Goal: Task Accomplishment & Management: Manage account settings

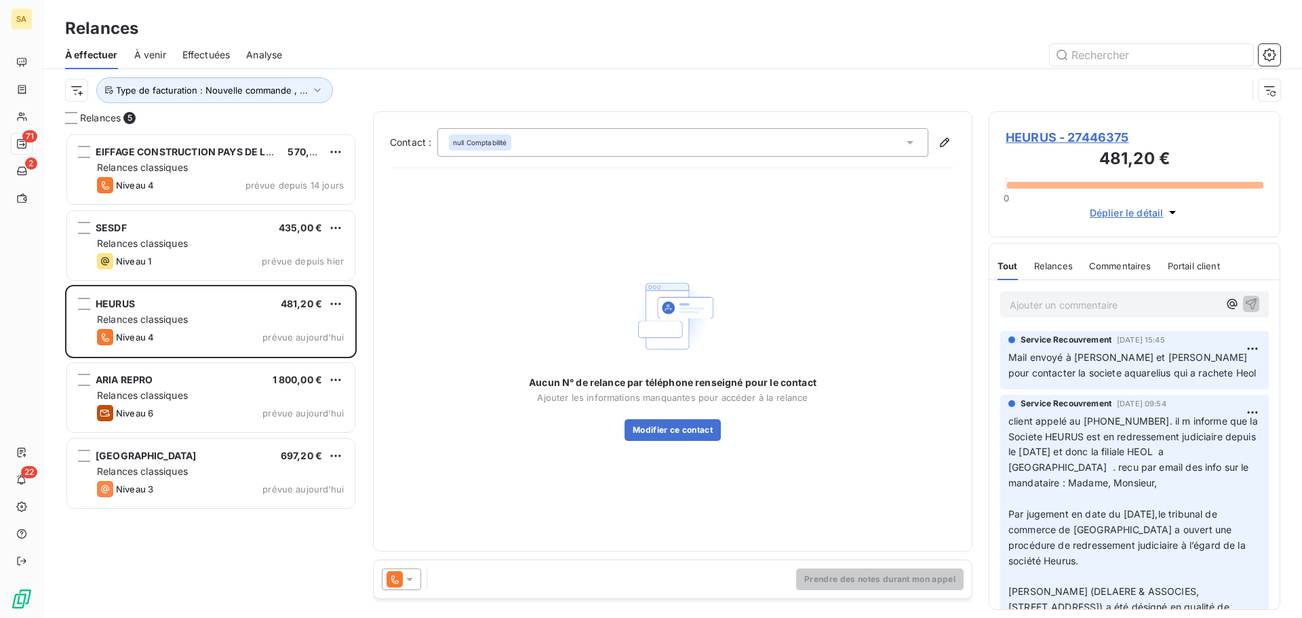
scroll to position [475, 281]
click at [428, 33] on div "Relances" at bounding box center [672, 28] width 1258 height 24
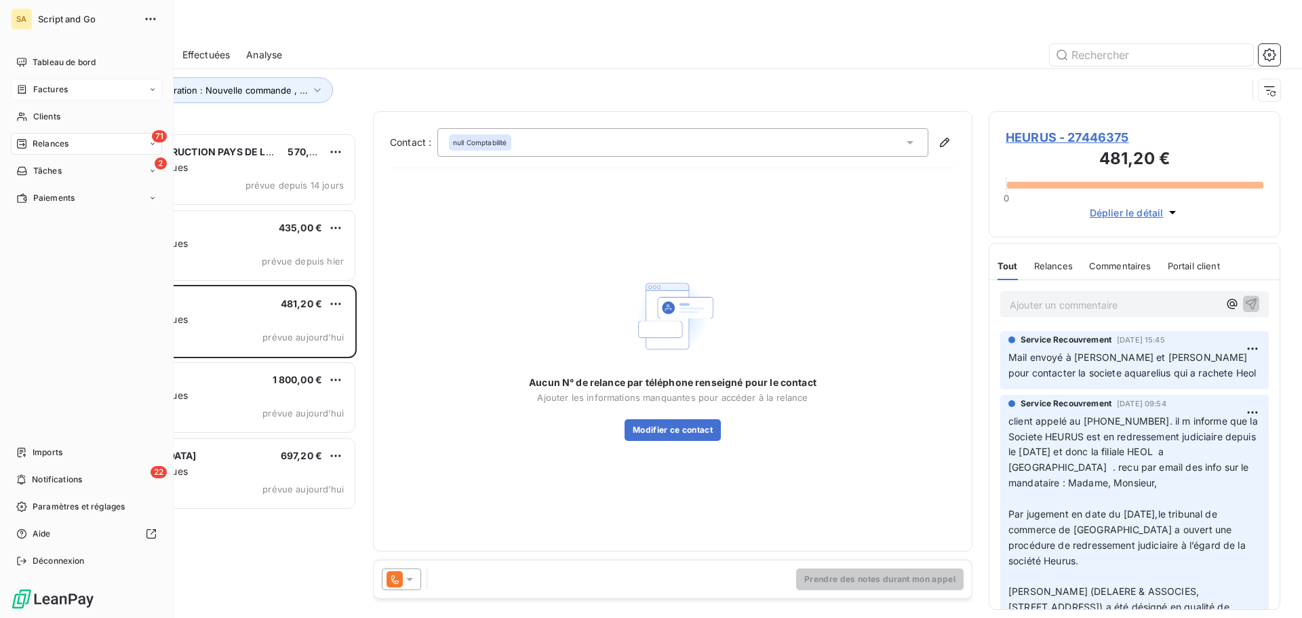
click at [31, 83] on div "Factures" at bounding box center [42, 89] width 52 height 12
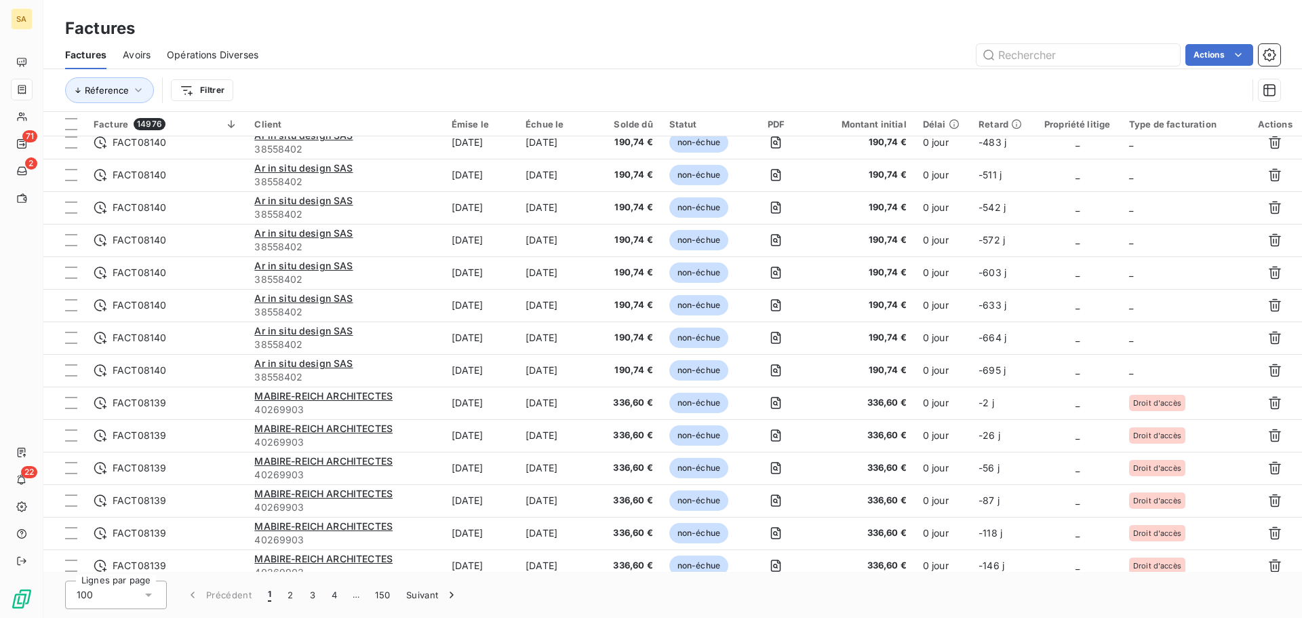
scroll to position [379, 0]
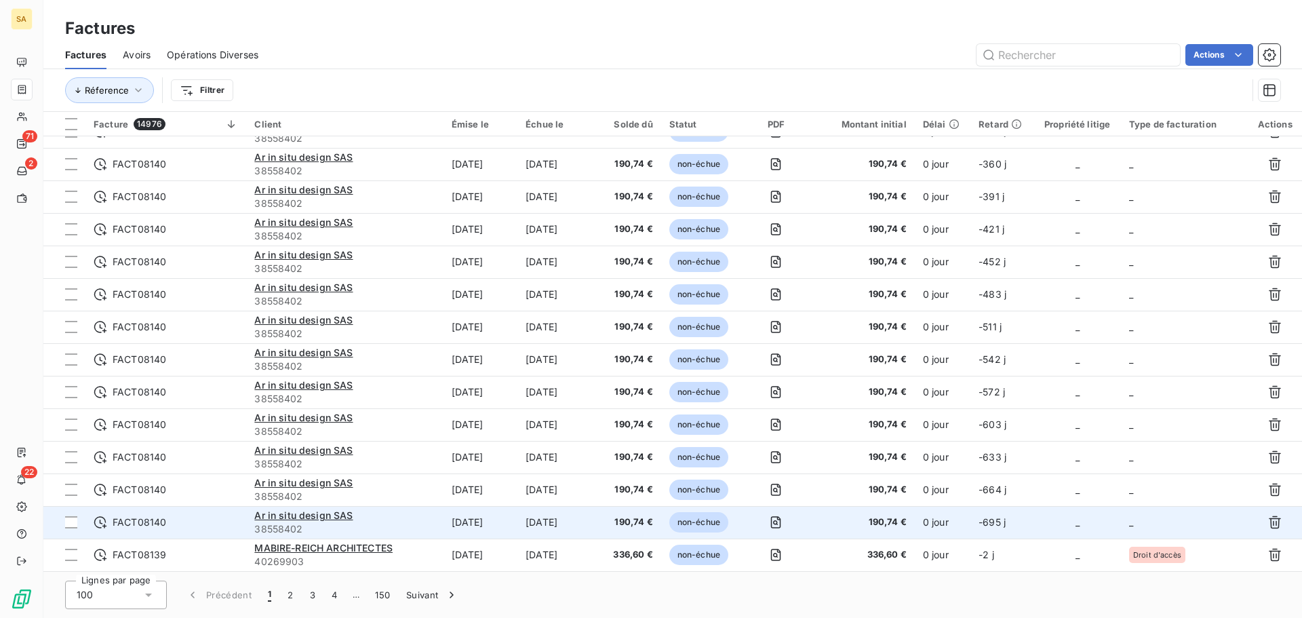
click at [1155, 512] on td "_" at bounding box center [1184, 522] width 127 height 33
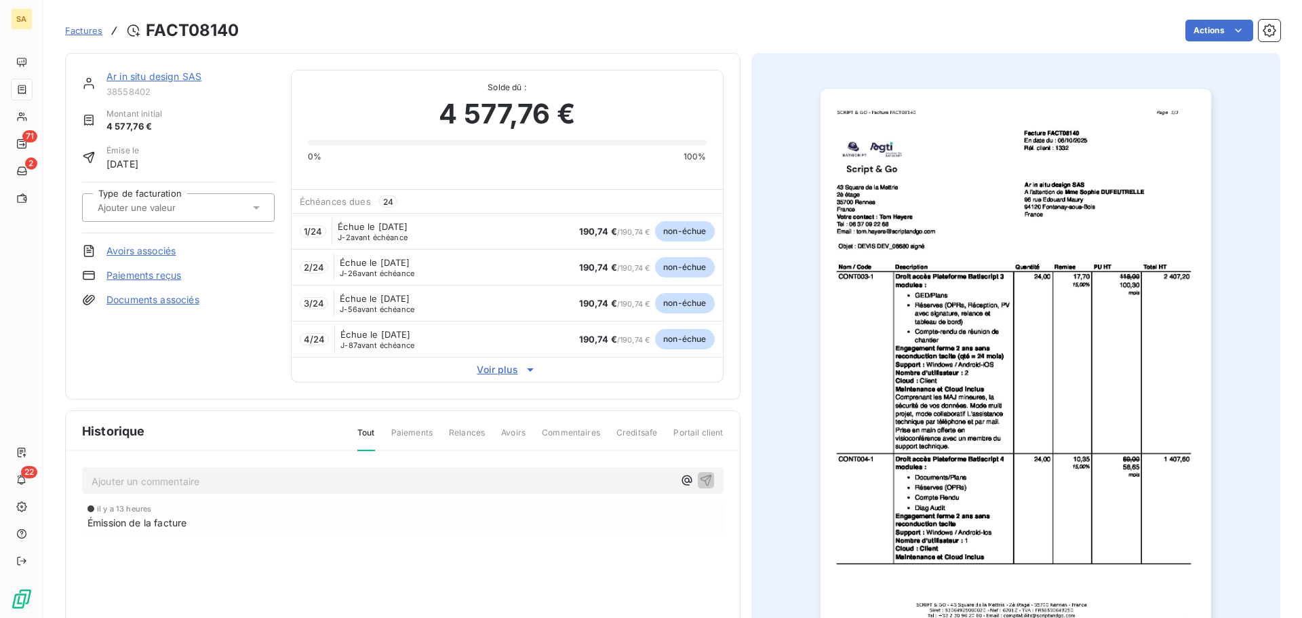
click at [212, 205] on div at bounding box center [172, 208] width 156 height 18
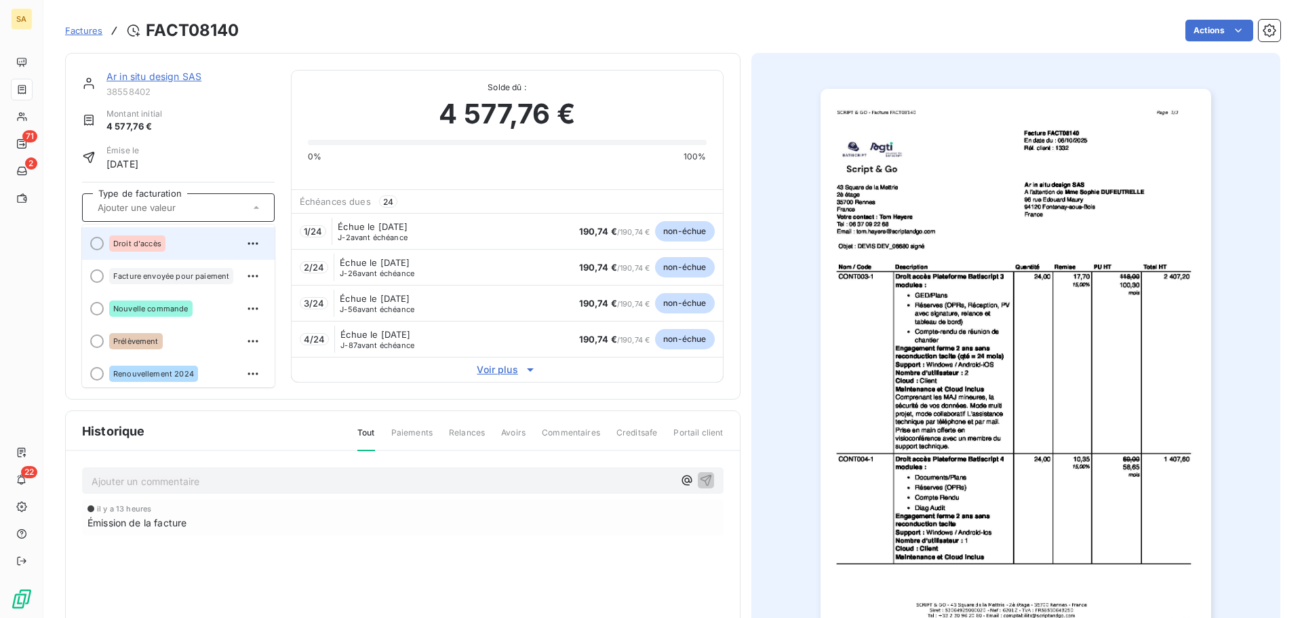
click at [178, 237] on div "Droit d'accès" at bounding box center [186, 244] width 155 height 22
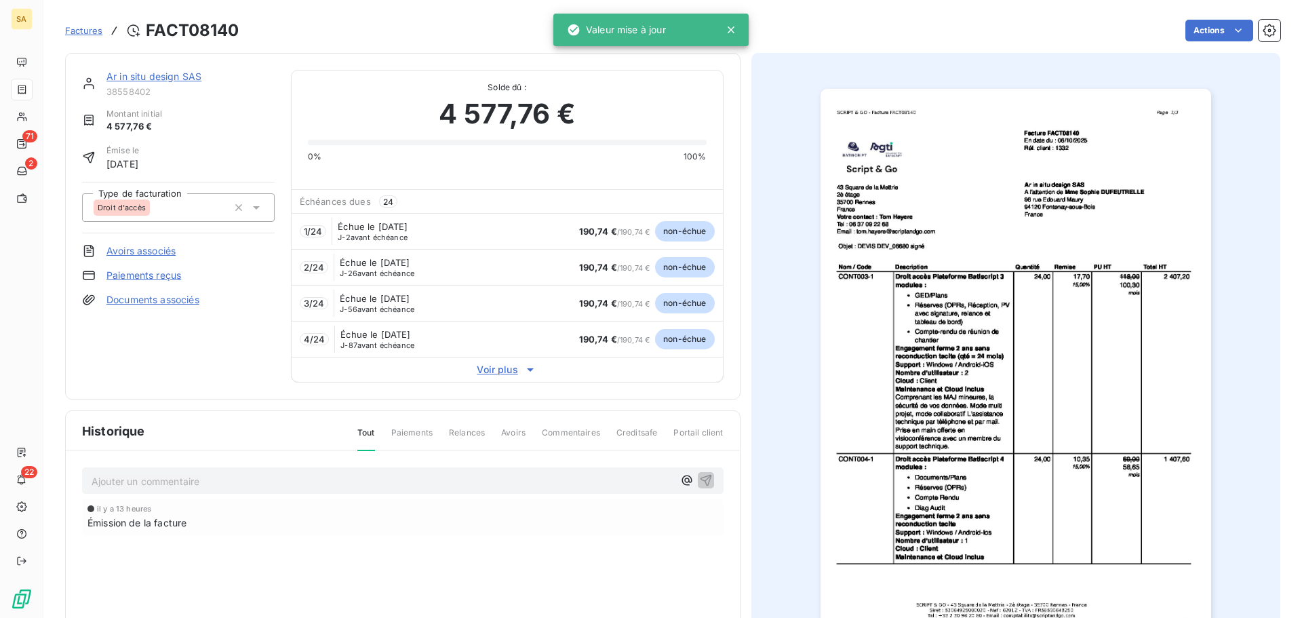
click at [93, 28] on span "Factures" at bounding box center [83, 30] width 37 height 11
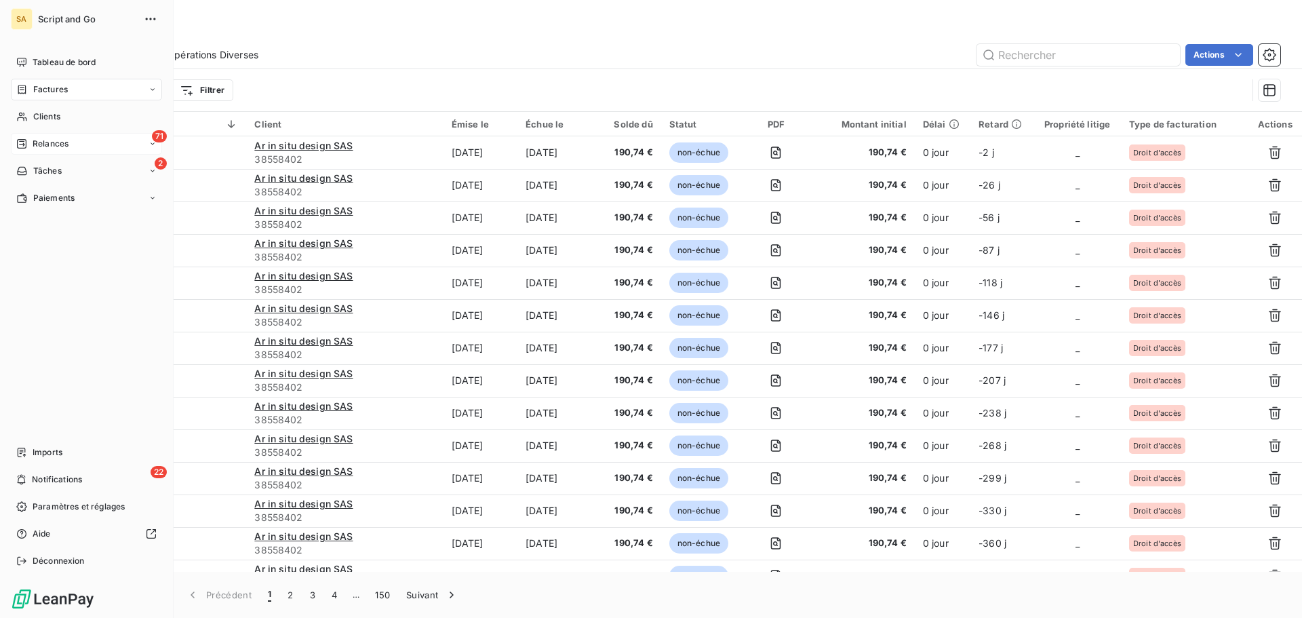
click at [41, 138] on span "Relances" at bounding box center [51, 144] width 36 height 12
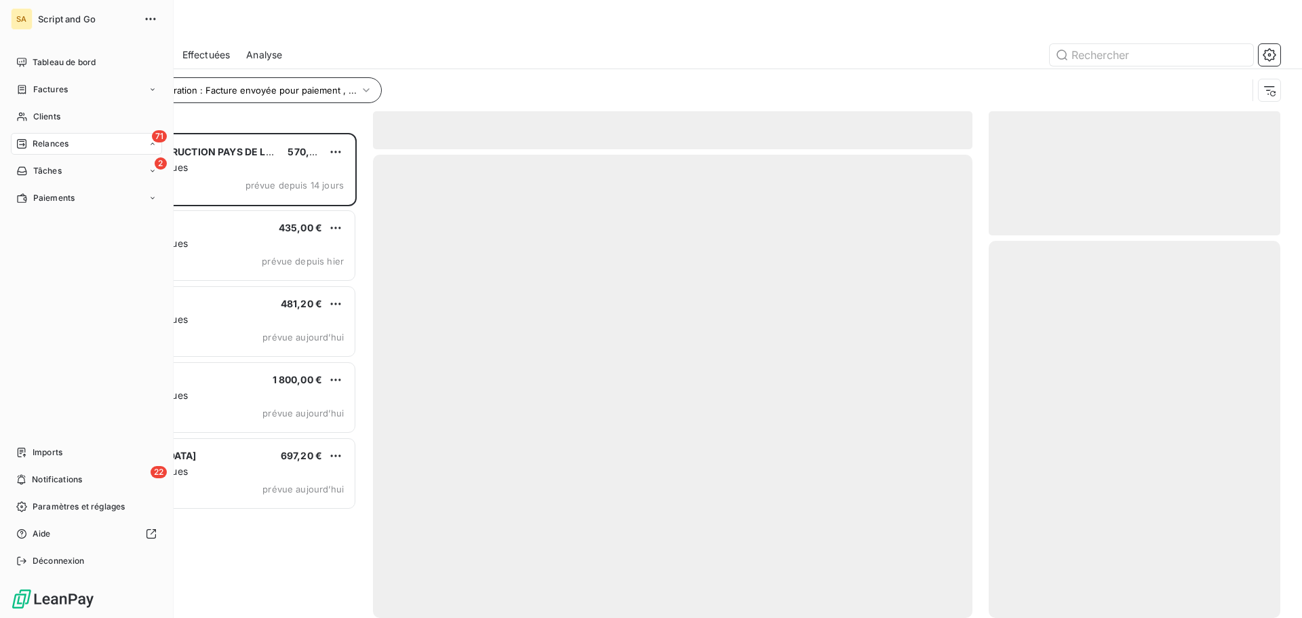
scroll to position [475, 281]
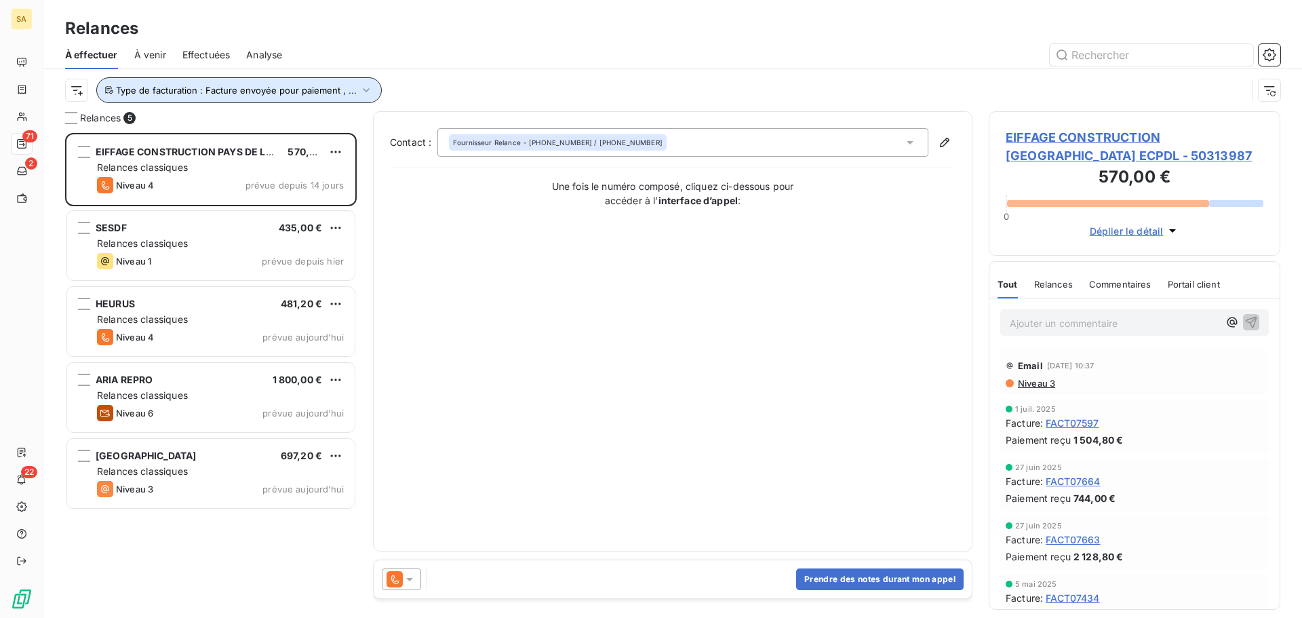
click at [217, 86] on span "Type de facturation : Facture envoyée pour paiement , ..." at bounding box center [236, 90] width 241 height 11
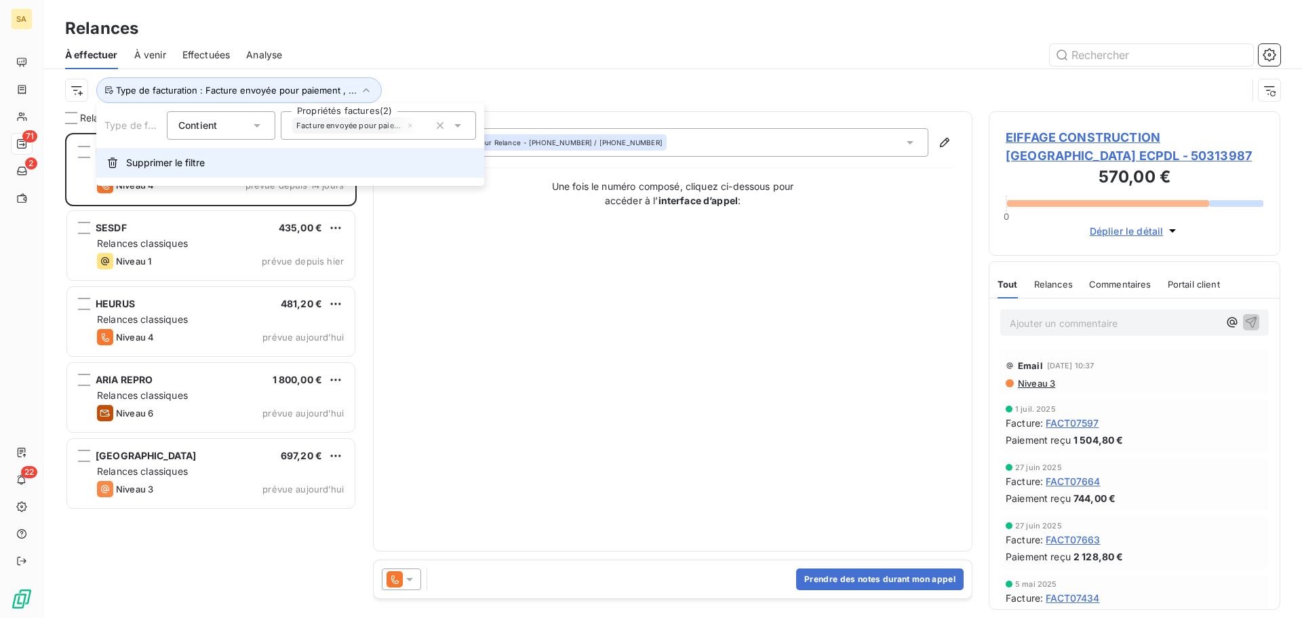
click at [151, 154] on button "Supprimer le filtre" at bounding box center [290, 163] width 388 height 30
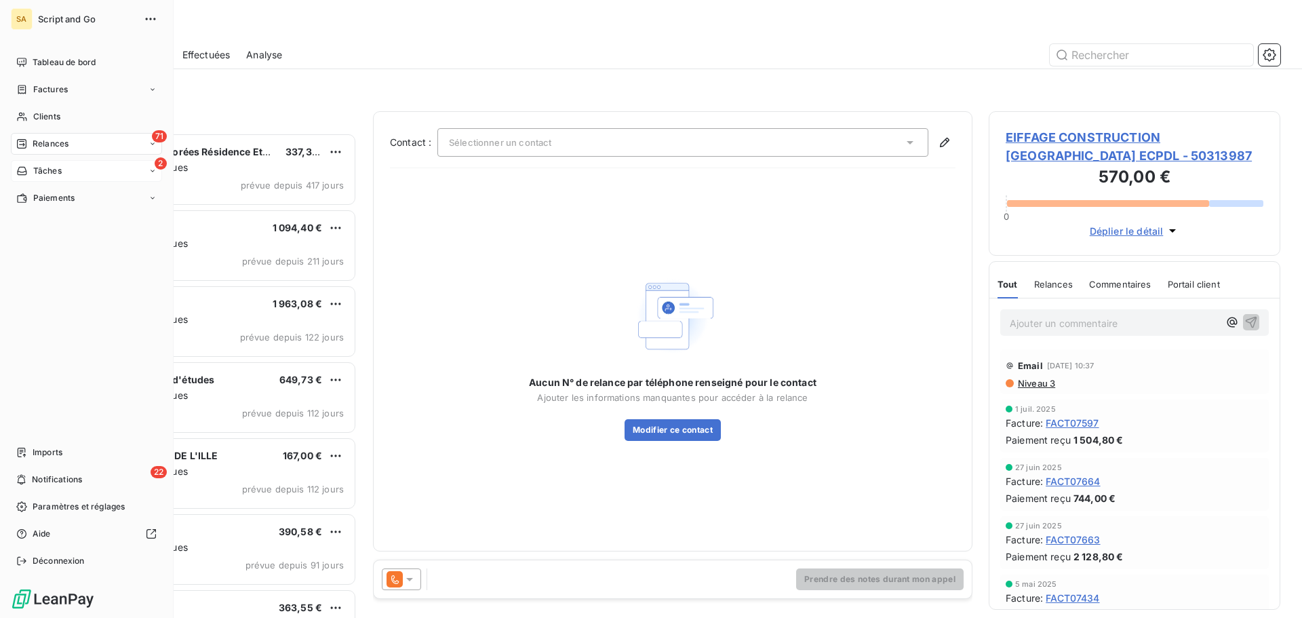
click at [20, 161] on div "2 Tâches" at bounding box center [86, 171] width 151 height 22
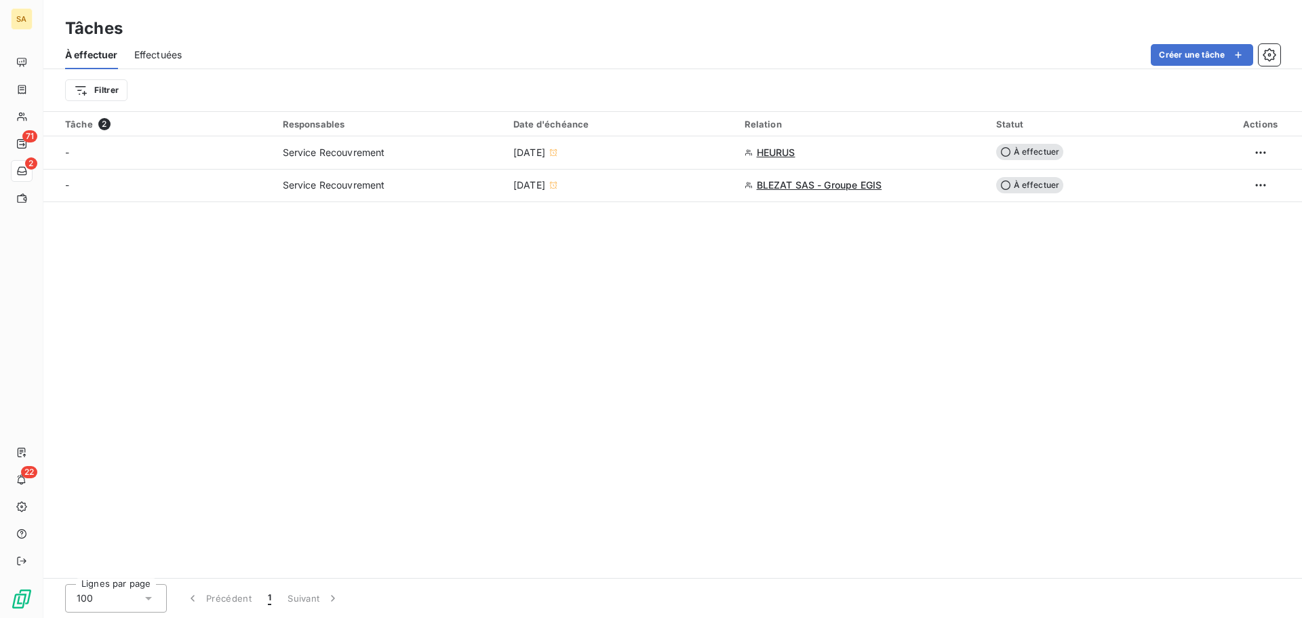
click at [506, 50] on div "Créer une tâche" at bounding box center [739, 55] width 1082 height 22
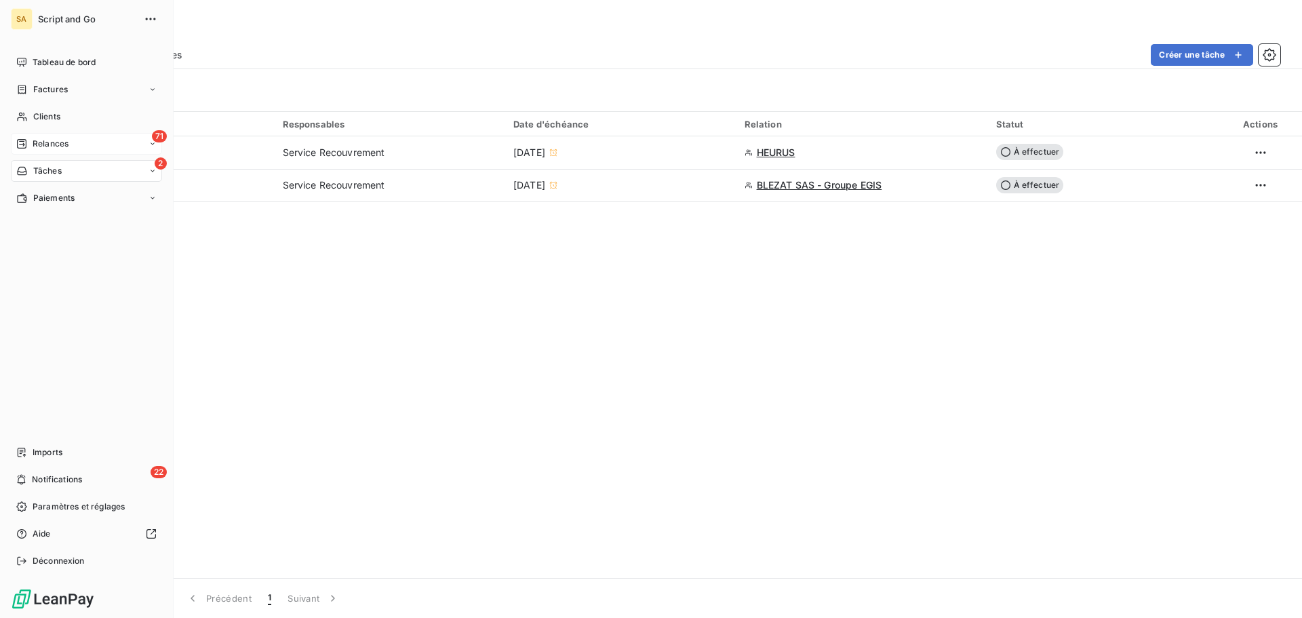
click at [28, 134] on div "71 Relances" at bounding box center [86, 144] width 151 height 22
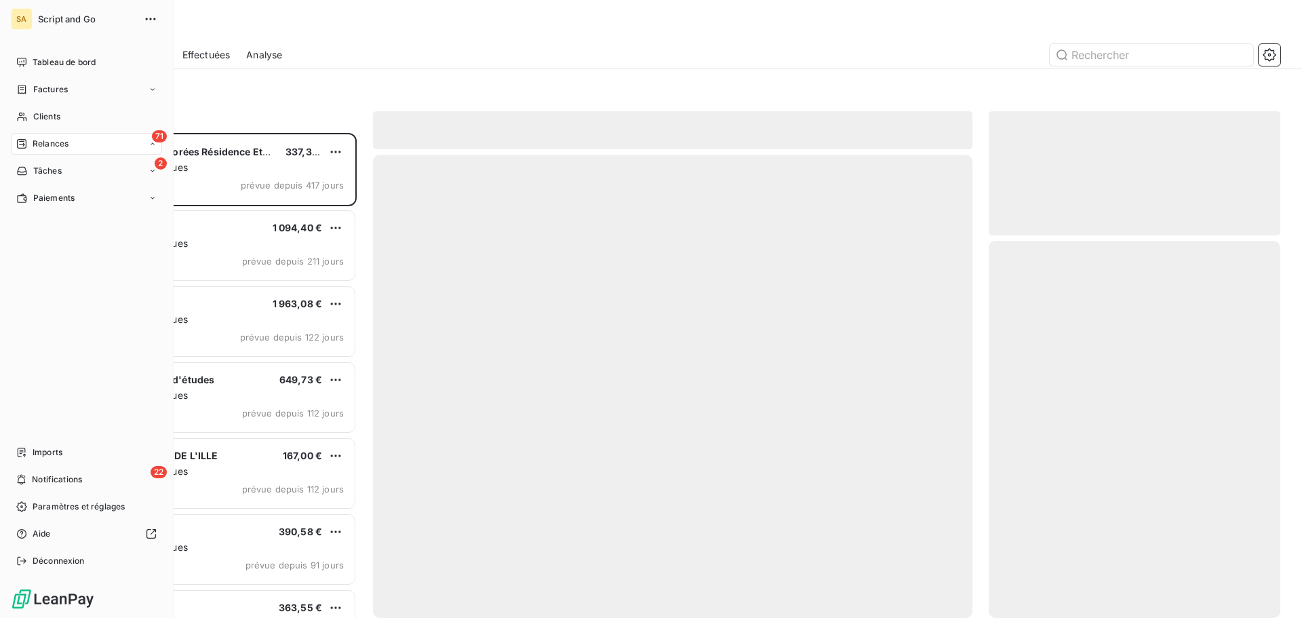
scroll to position [475, 281]
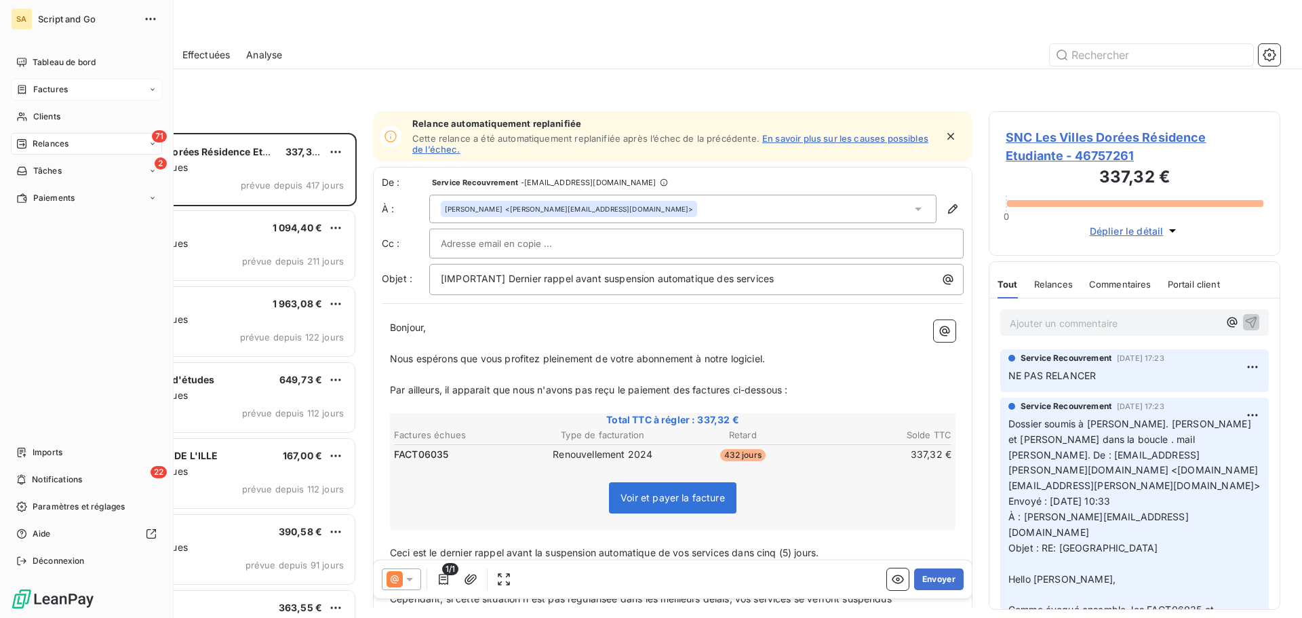
click at [24, 86] on icon at bounding box center [22, 89] width 12 height 11
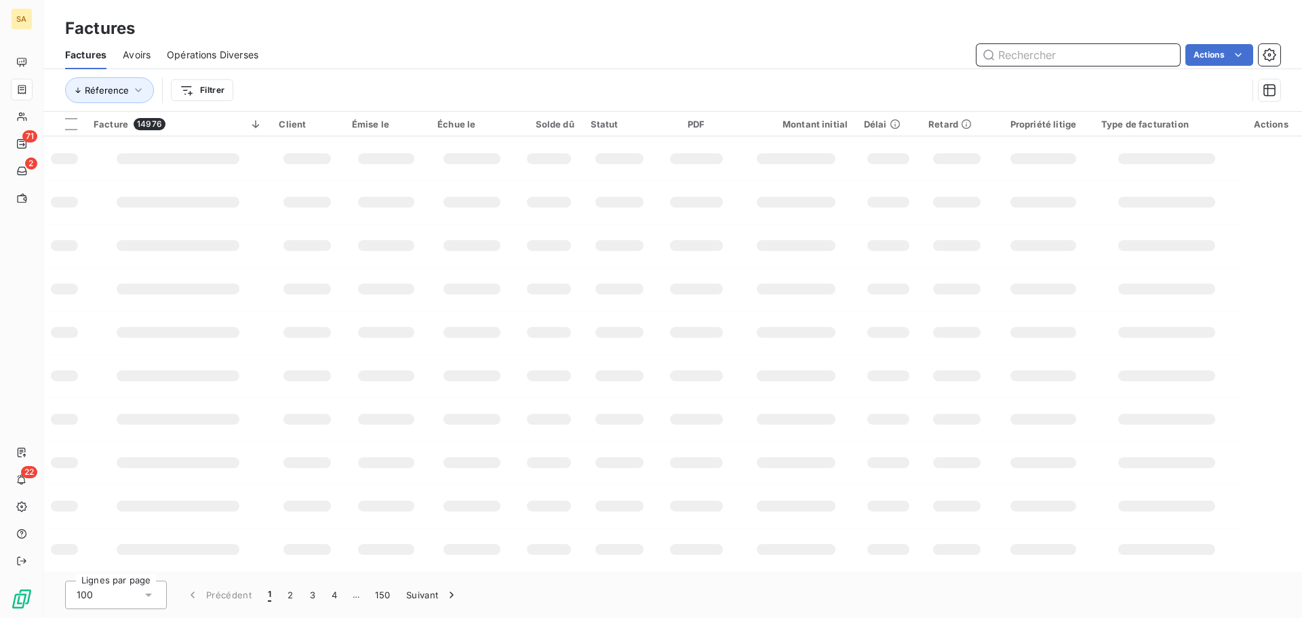
scroll to position [216, 0]
